Goal: Task Accomplishment & Management: Manage account settings

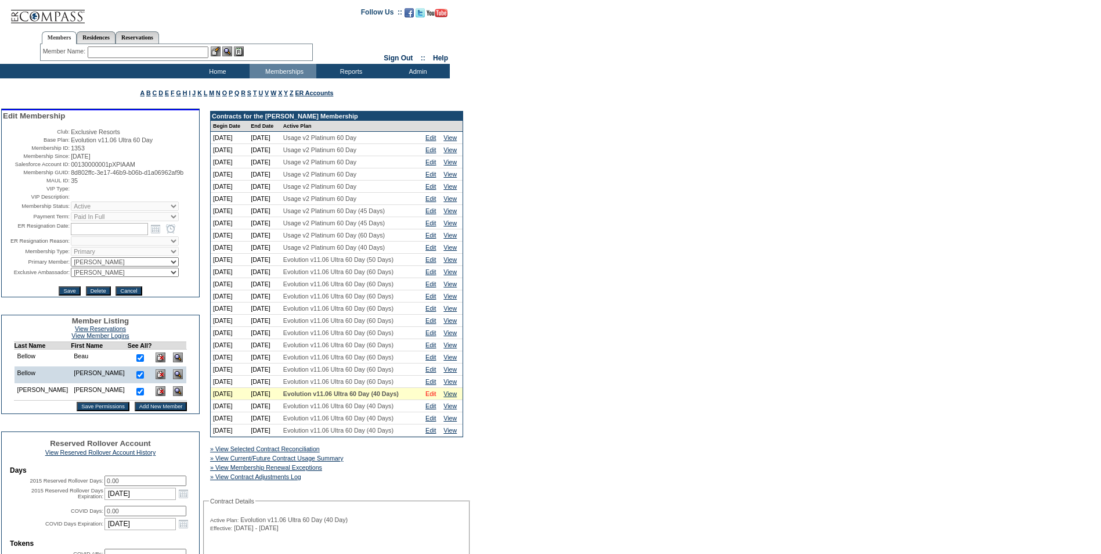
click at [434, 397] on link "Edit" at bounding box center [430, 393] width 10 height 7
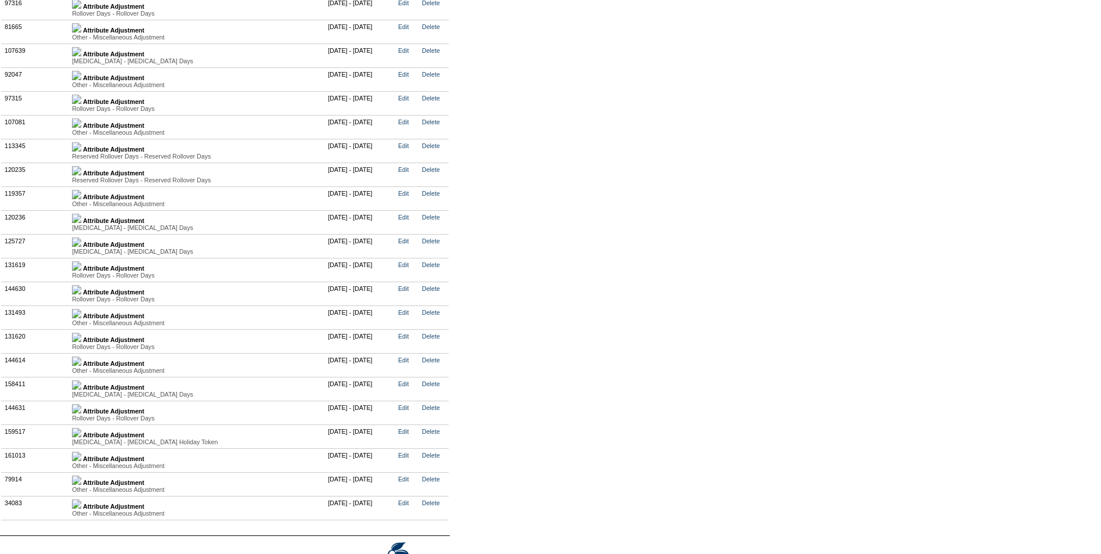
scroll to position [2902, 0]
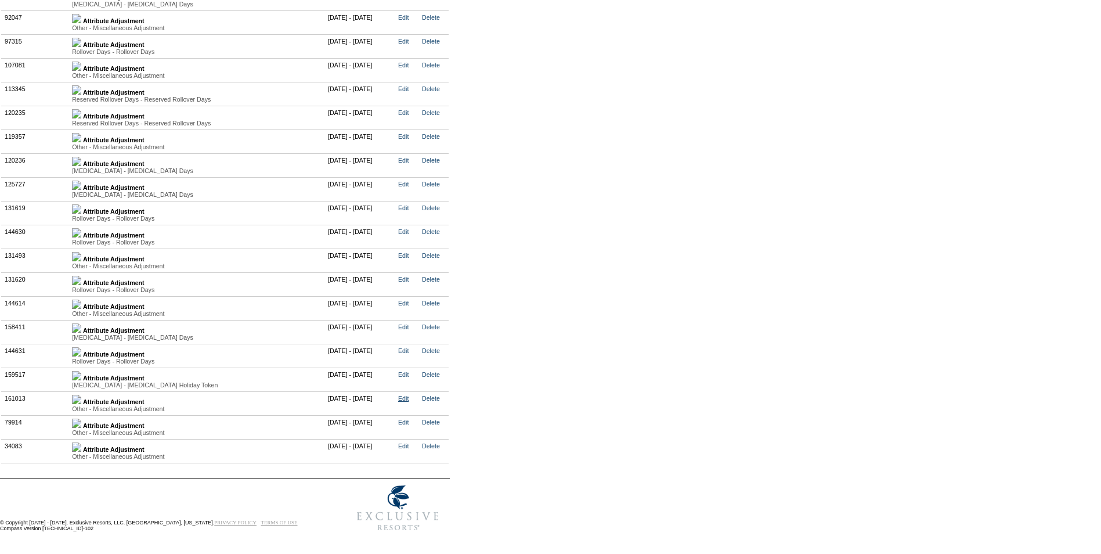
click at [409, 402] on link "Edit" at bounding box center [403, 398] width 10 height 7
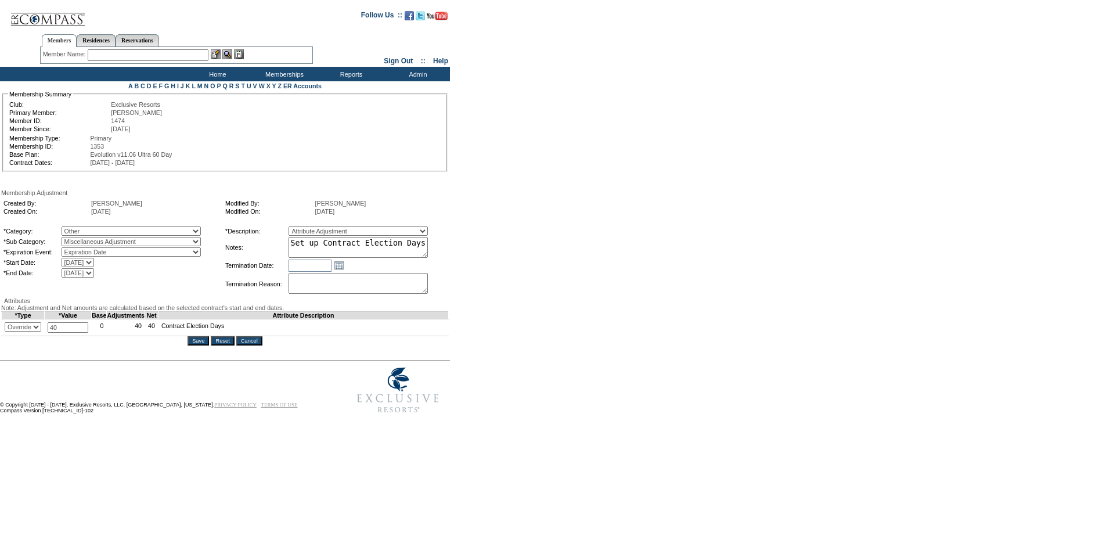
click at [41, 331] on select "+ - Override" at bounding box center [23, 326] width 37 height 9
click at [8, 331] on select "+ - Override" at bounding box center [23, 326] width 37 height 9
drag, startPoint x: 74, startPoint y: 374, endPoint x: 44, endPoint y: 374, distance: 30.2
click at [44, 336] on tr "+ - Override * 40 * Cannot exceed 10,000,000 0 40 40 Contract Election Days" at bounding box center [225, 327] width 447 height 17
click at [41, 331] on select "+ - Override" at bounding box center [23, 326] width 37 height 9
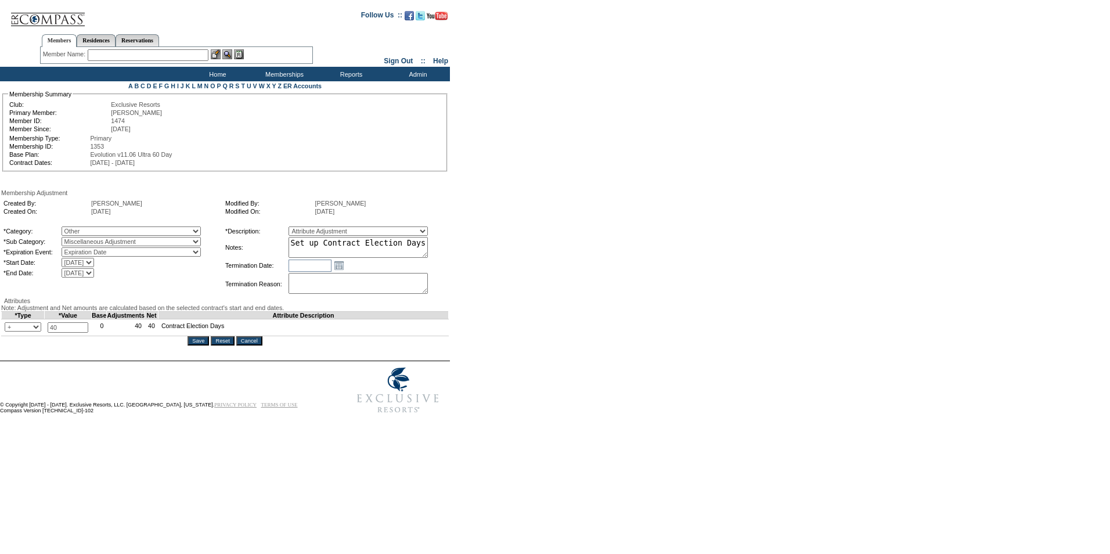
select select "3"
click at [8, 331] on select "+ - Override" at bounding box center [23, 326] width 37 height 9
type input "45"
click at [428, 250] on textarea "Set up Contract Election Days" at bounding box center [357, 247] width 139 height 21
type textarea "Set up Contract Election Days 9.2.25 45 days renewal"
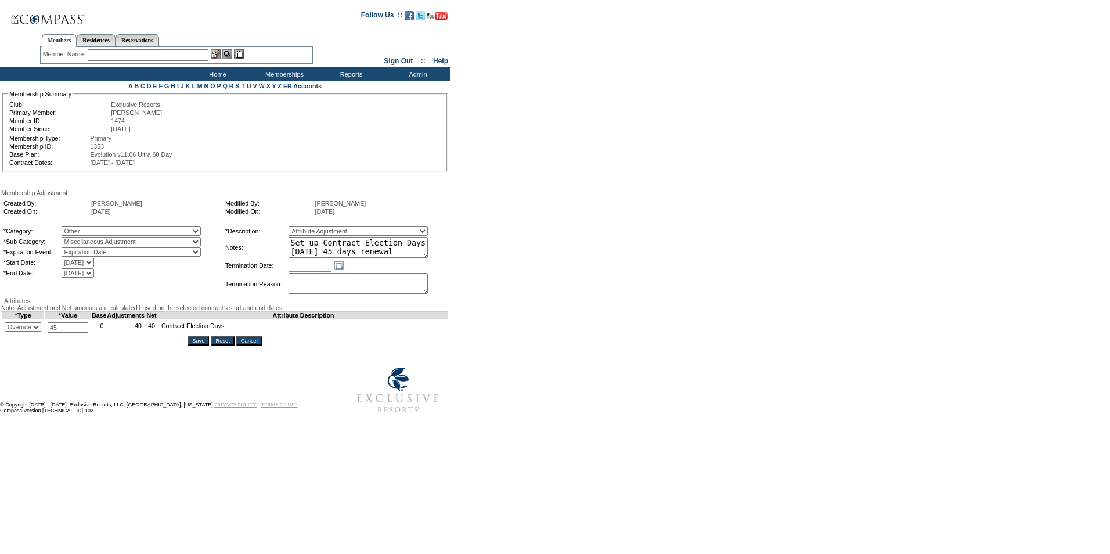
click at [200, 345] on input "Save" at bounding box center [197, 340] width 21 height 9
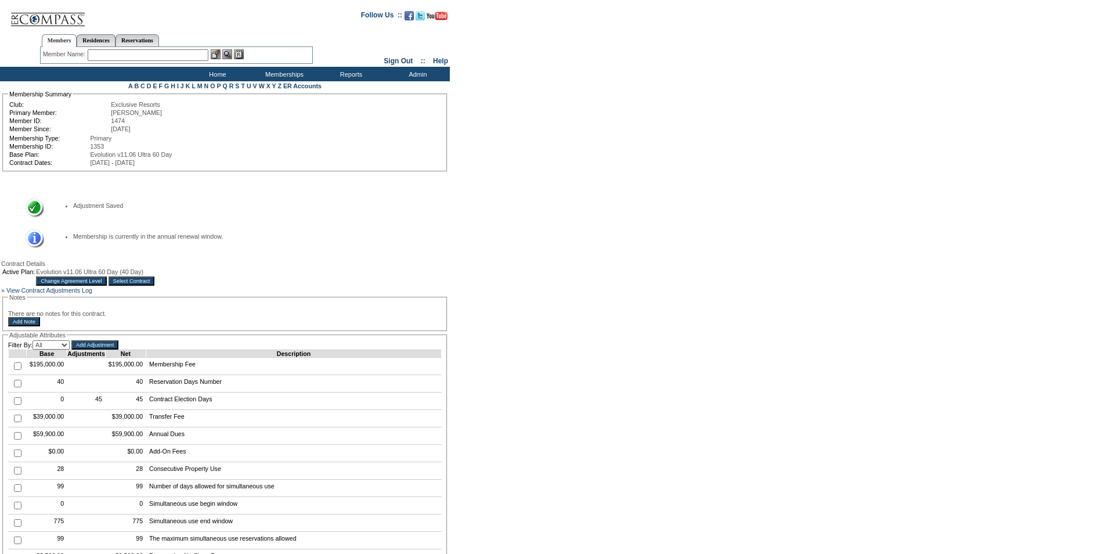
click at [98, 59] on input "text" at bounding box center [148, 55] width 121 height 12
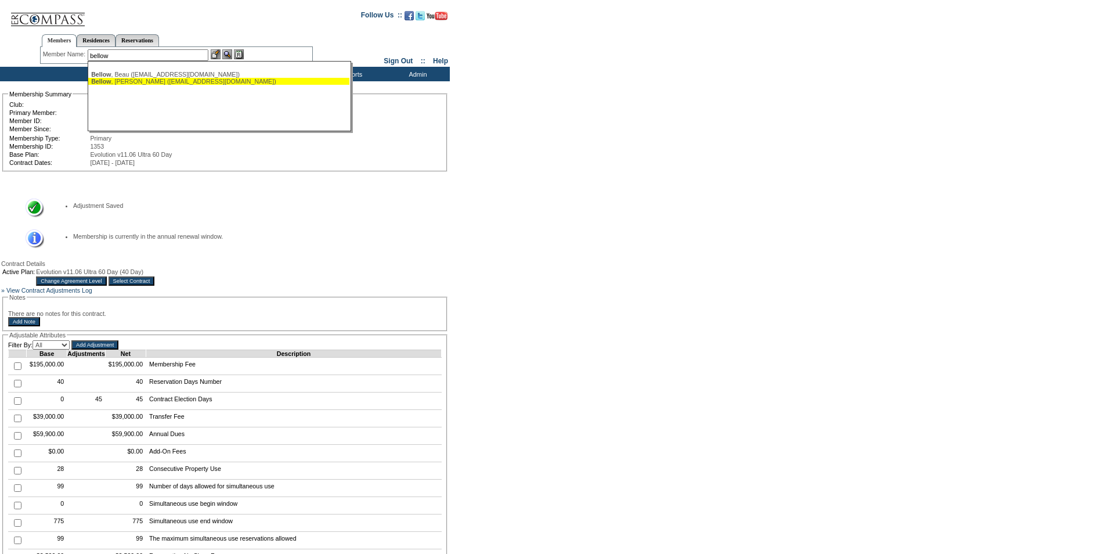
click at [122, 81] on div "Bellow , Dan (bbellow@comcast.net)" at bounding box center [218, 81] width 255 height 7
type input "Bellow, Dan (bbellow@comcast.net)"
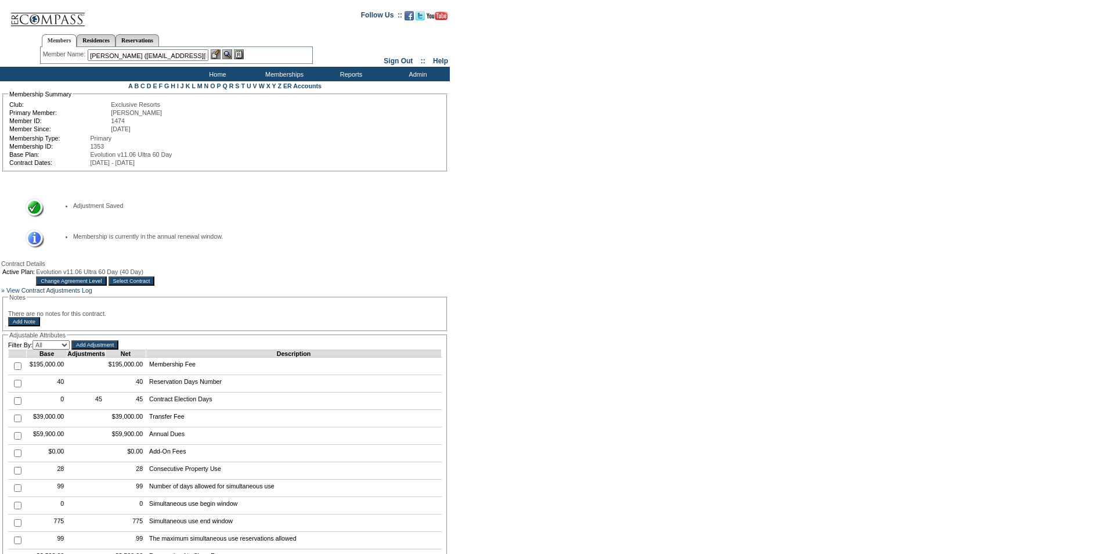
click at [215, 53] on img at bounding box center [216, 54] width 10 height 10
